Goal: Check status: Check status

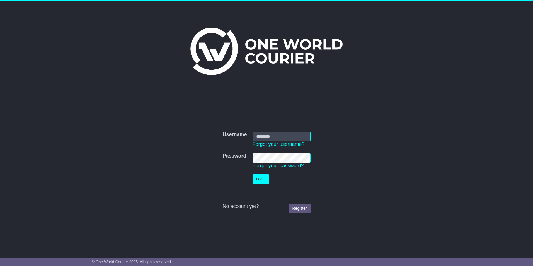
type input "**********"
click at [257, 181] on button "Login" at bounding box center [261, 179] width 17 height 10
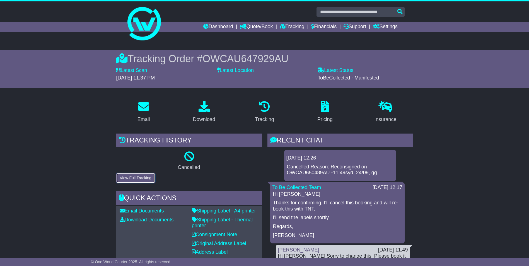
click at [137, 177] on button "View Full Tracking" at bounding box center [135, 178] width 39 height 10
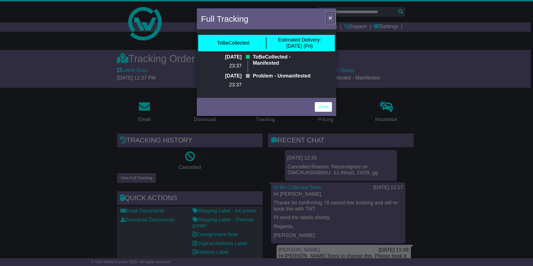
click at [330, 18] on span "×" at bounding box center [330, 17] width 3 height 6
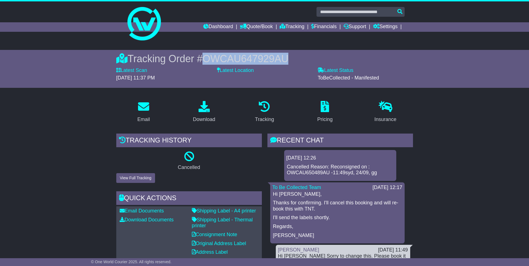
drag, startPoint x: 206, startPoint y: 57, endPoint x: 292, endPoint y: 58, distance: 86.4
click at [292, 58] on div "Tracking Order # OWCAU647929AU" at bounding box center [264, 59] width 297 height 12
drag, startPoint x: 292, startPoint y: 58, endPoint x: 275, endPoint y: 59, distance: 17.9
copy span "OWCAU647929AU"
click at [390, 27] on link "Settings" at bounding box center [385, 26] width 25 height 9
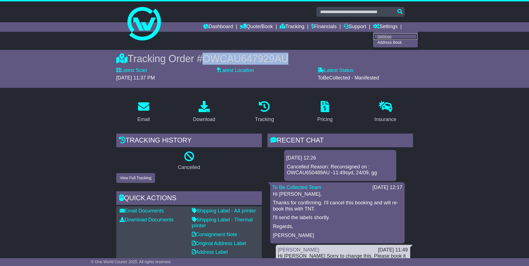
click at [386, 35] on link "Settings" at bounding box center [395, 36] width 44 height 6
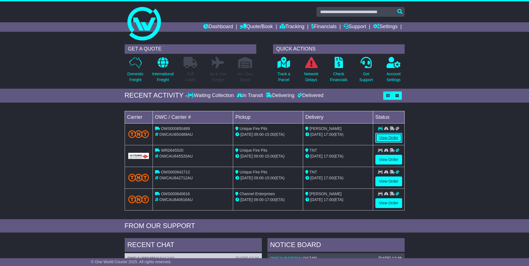
click at [385, 139] on link "View Order" at bounding box center [388, 138] width 27 height 10
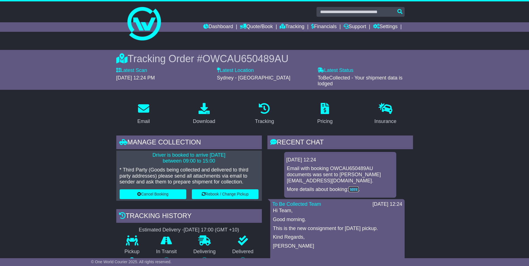
click at [356, 190] on link "here" at bounding box center [353, 190] width 10 height 6
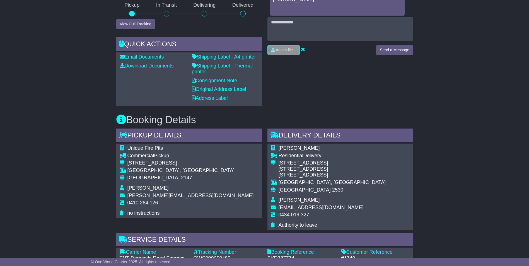
scroll to position [247, 0]
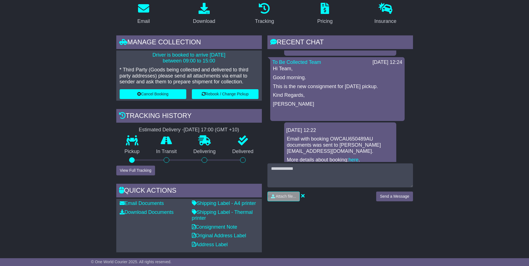
scroll to position [49, 0]
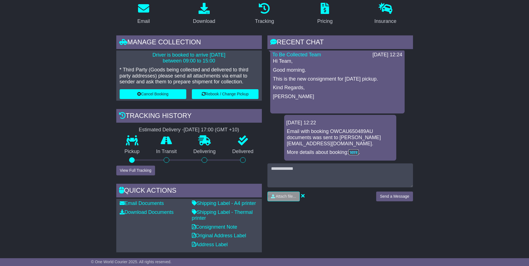
click at [356, 153] on link "here" at bounding box center [353, 152] width 10 height 6
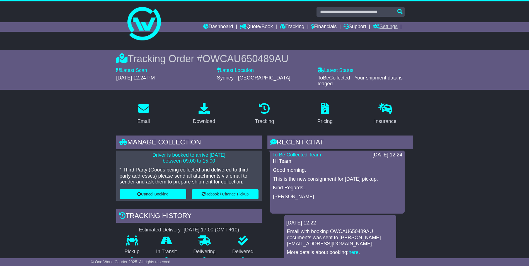
click at [387, 28] on link "Settings" at bounding box center [385, 26] width 25 height 9
click at [383, 35] on link "Settings" at bounding box center [395, 36] width 44 height 6
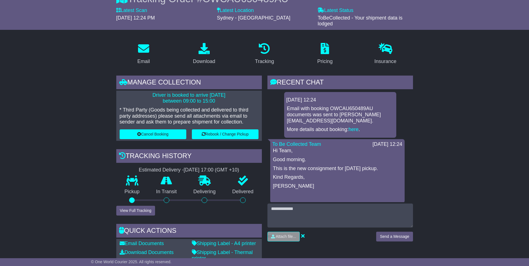
scroll to position [69, 0]
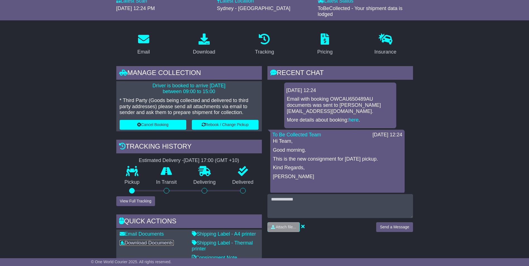
click at [156, 243] on link "Download Documents" at bounding box center [147, 243] width 54 height 6
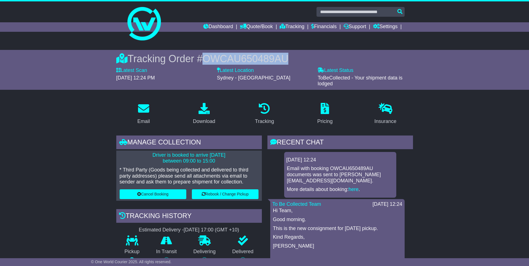
drag, startPoint x: 206, startPoint y: 59, endPoint x: 294, endPoint y: 56, distance: 88.1
click at [294, 56] on div "Tracking Order # OWCAU650489AU" at bounding box center [264, 59] width 297 height 12
drag, startPoint x: 294, startPoint y: 56, endPoint x: 273, endPoint y: 57, distance: 21.2
copy span "OWCAU650489AU"
click at [389, 27] on link "Settings" at bounding box center [385, 26] width 25 height 9
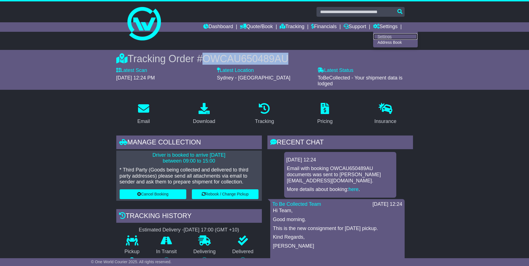
click at [384, 37] on link "Settings" at bounding box center [395, 36] width 44 height 6
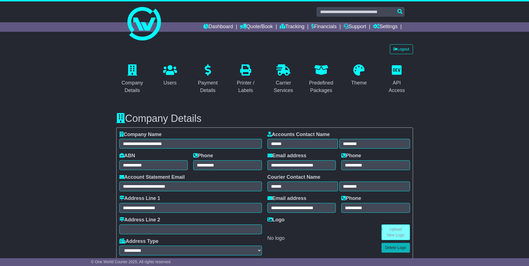
select select "**********"
select select "**"
